Goal: Task Accomplishment & Management: Complete application form

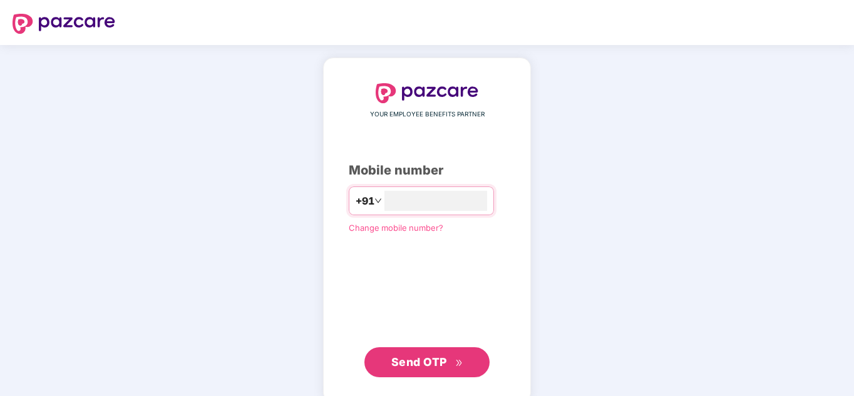
type input "**********"
click at [417, 356] on span "Send OTP" at bounding box center [419, 362] width 56 height 13
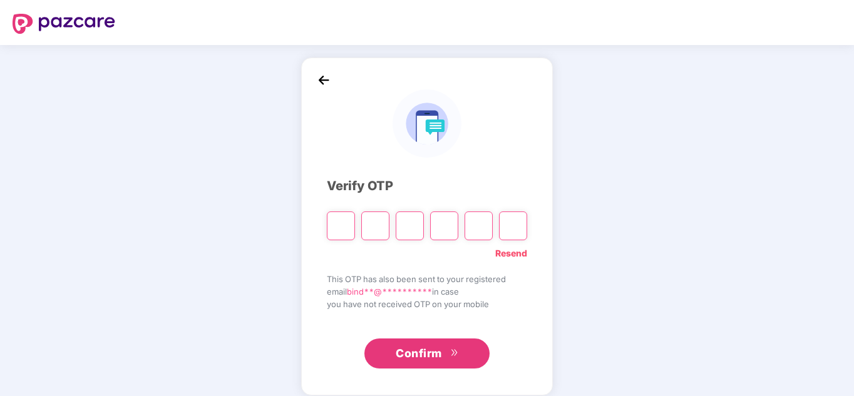
type input "*"
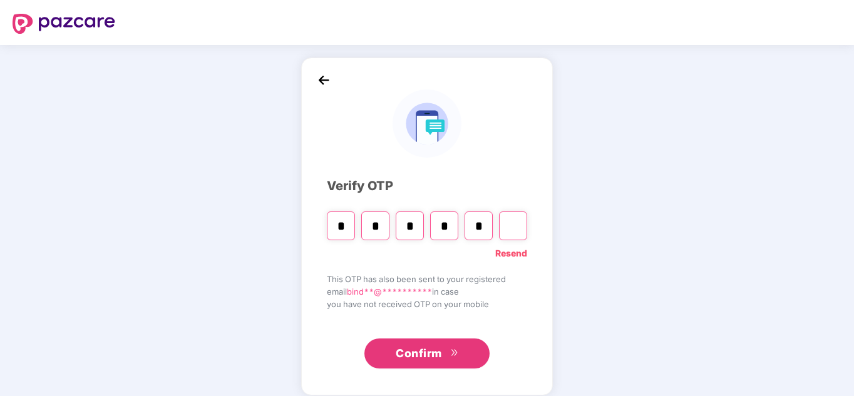
type input "*"
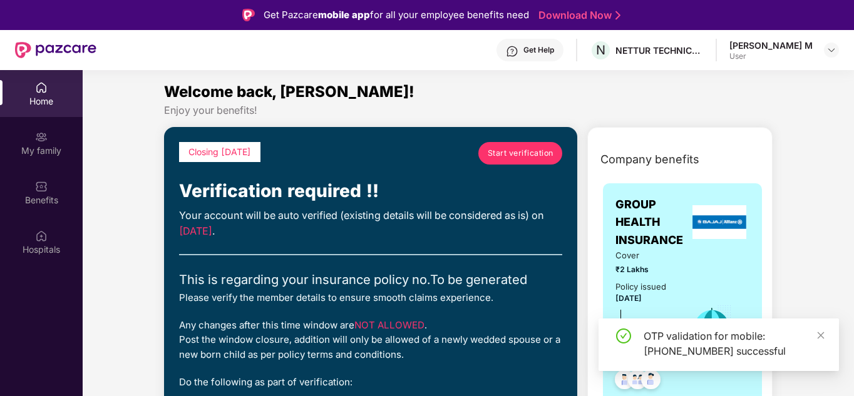
click at [510, 155] on span "Start verification" at bounding box center [521, 153] width 66 height 12
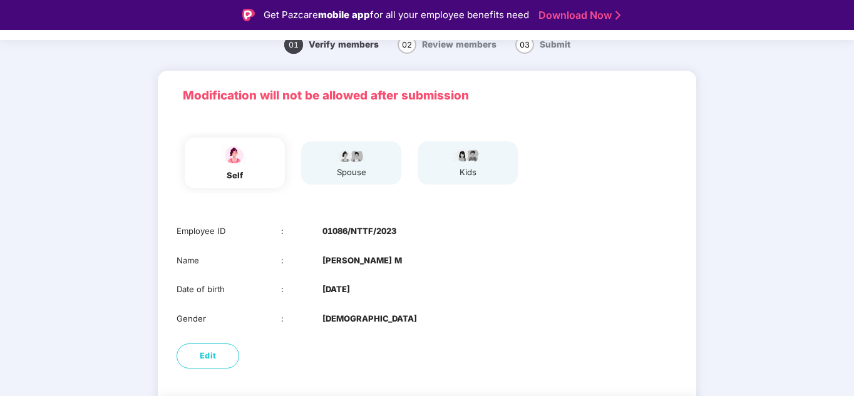
scroll to position [99, 0]
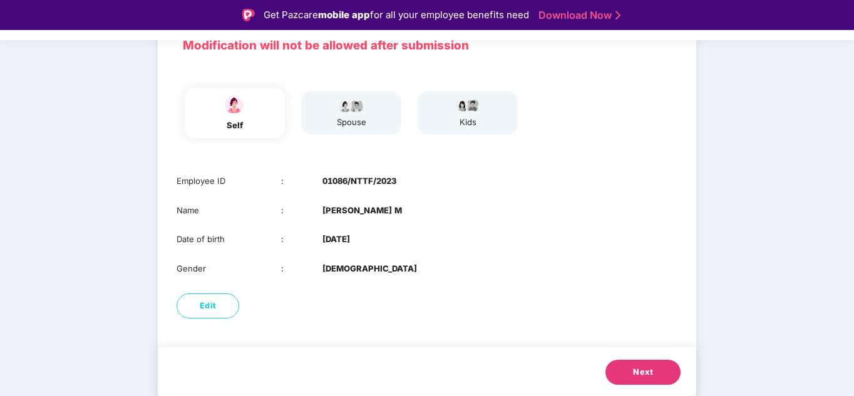
click at [652, 375] on button "Next" at bounding box center [642, 372] width 75 height 25
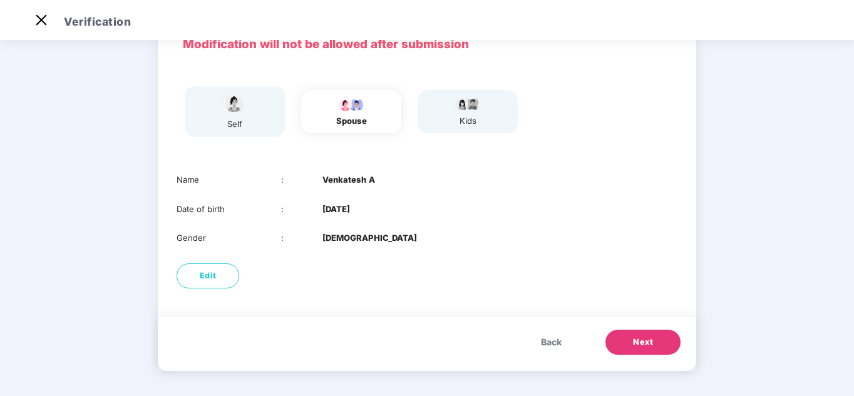
click at [639, 344] on span "Next" at bounding box center [643, 342] width 20 height 13
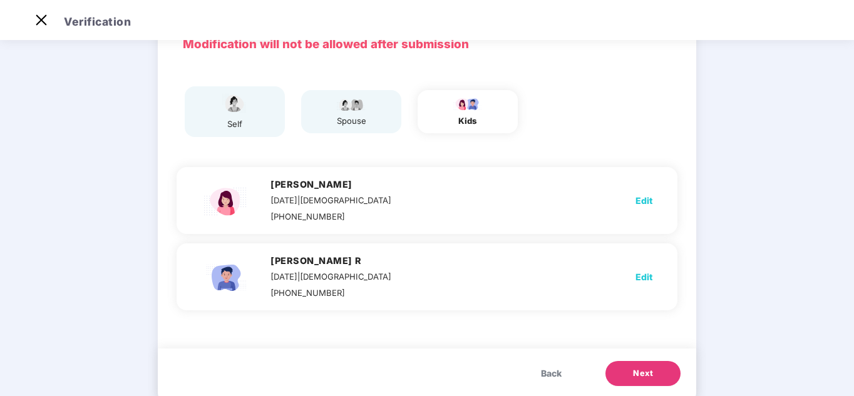
scroll to position [99, 0]
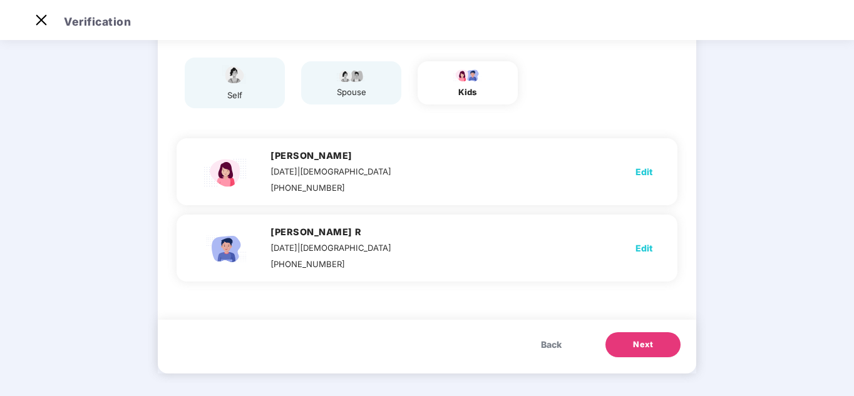
click at [638, 342] on span "Next" at bounding box center [643, 345] width 20 height 13
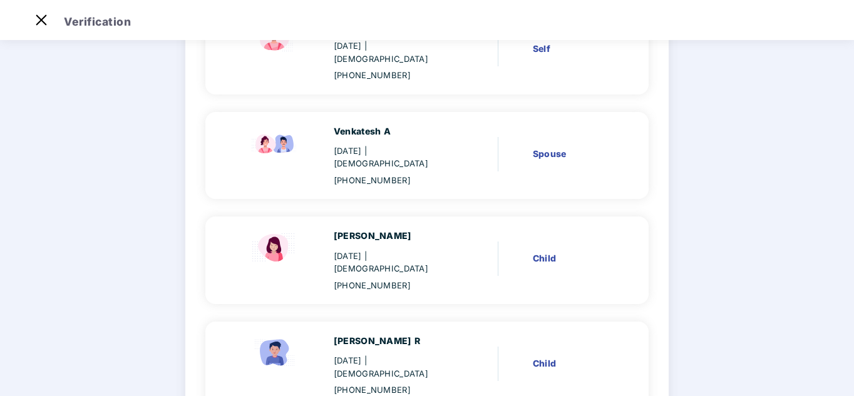
scroll to position [226, 0]
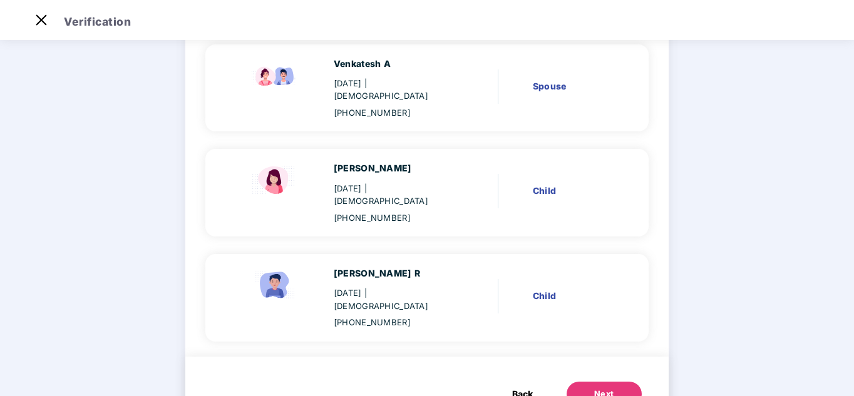
click at [612, 382] on button "Next" at bounding box center [603, 394] width 75 height 25
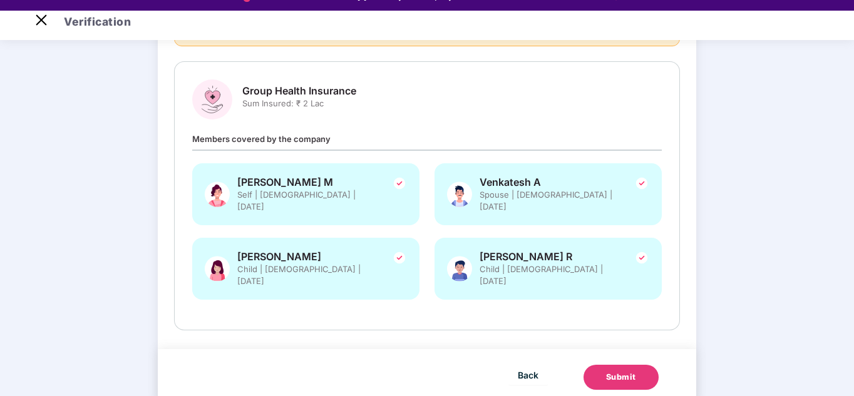
scroll to position [30, 0]
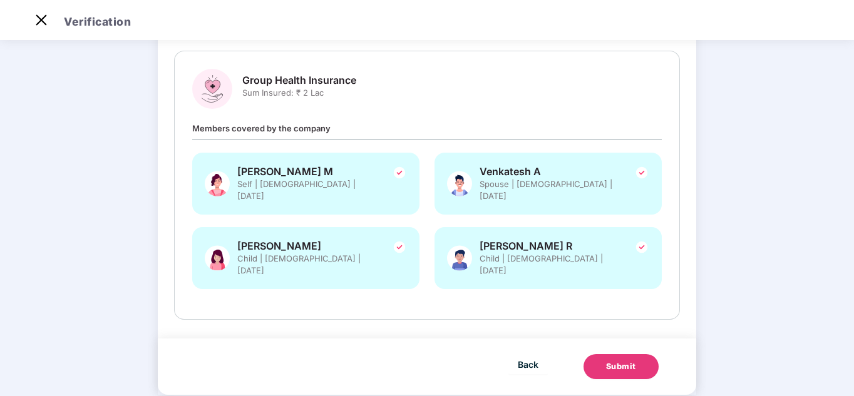
click at [612, 361] on div "Submit" at bounding box center [621, 367] width 30 height 13
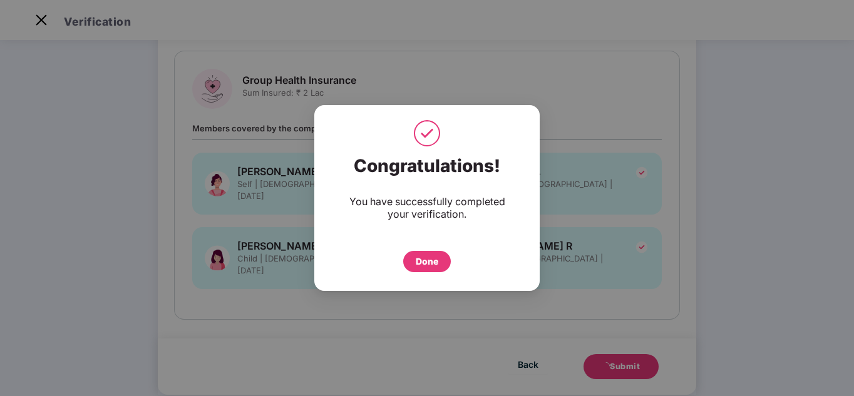
drag, startPoint x: 428, startPoint y: 264, endPoint x: 432, endPoint y: 255, distance: 9.8
click at [427, 263] on div "Done" at bounding box center [427, 262] width 23 height 14
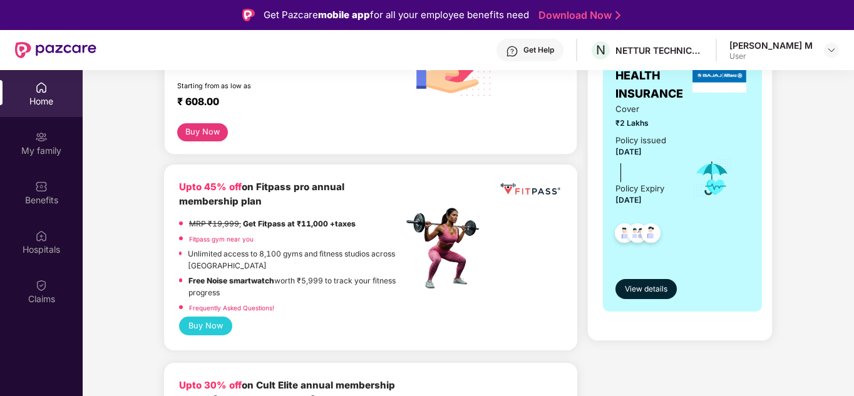
scroll to position [125, 0]
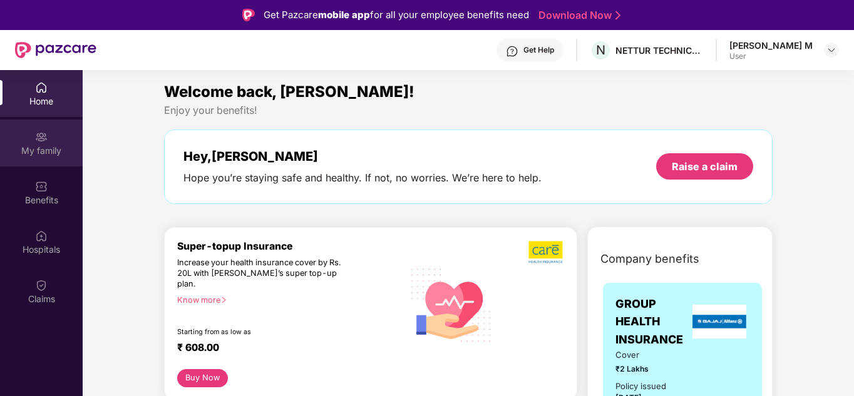
click at [29, 148] on div "My family" at bounding box center [41, 151] width 83 height 13
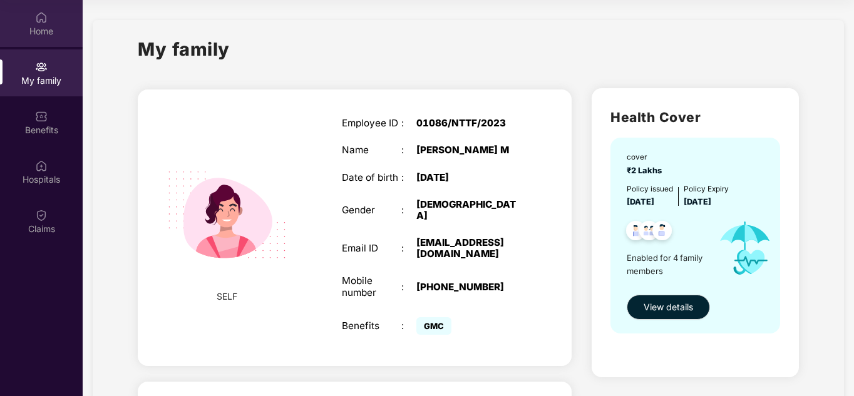
click at [33, 35] on div "Home" at bounding box center [41, 31] width 83 height 13
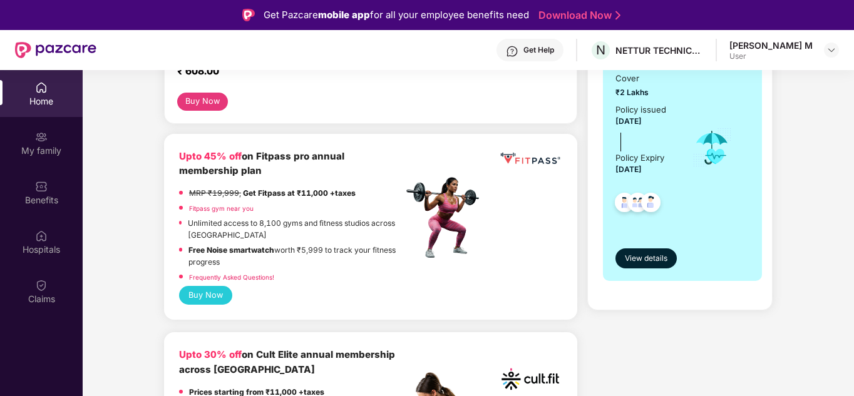
scroll to position [270, 0]
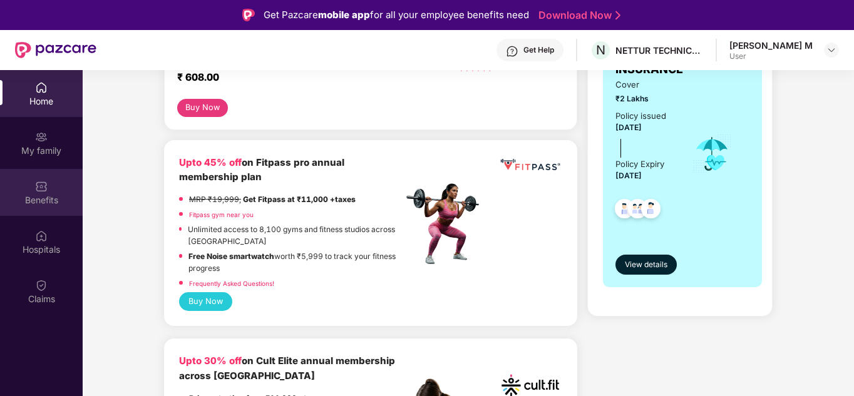
click at [40, 215] on div "Benefits" at bounding box center [41, 192] width 83 height 47
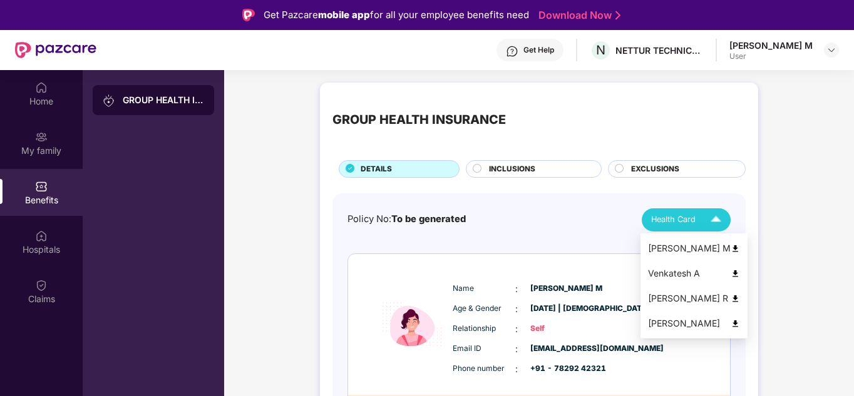
click at [710, 216] on img at bounding box center [716, 220] width 22 height 22
click at [730, 249] on img at bounding box center [734, 248] width 9 height 9
